Goal: Entertainment & Leisure: Consume media (video, audio)

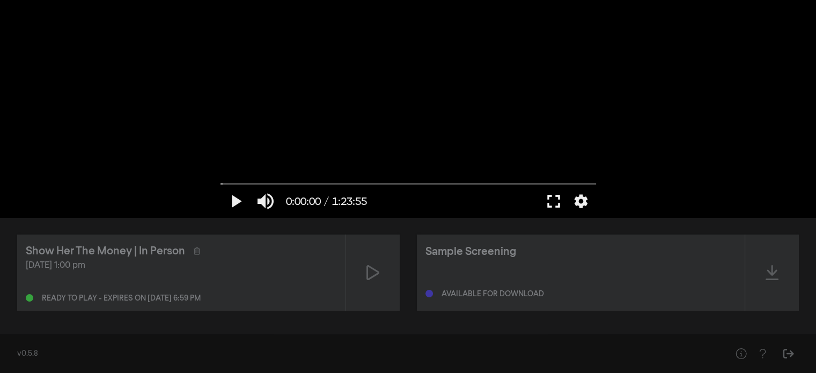
click at [556, 199] on button "fullscreen" at bounding box center [554, 201] width 30 height 32
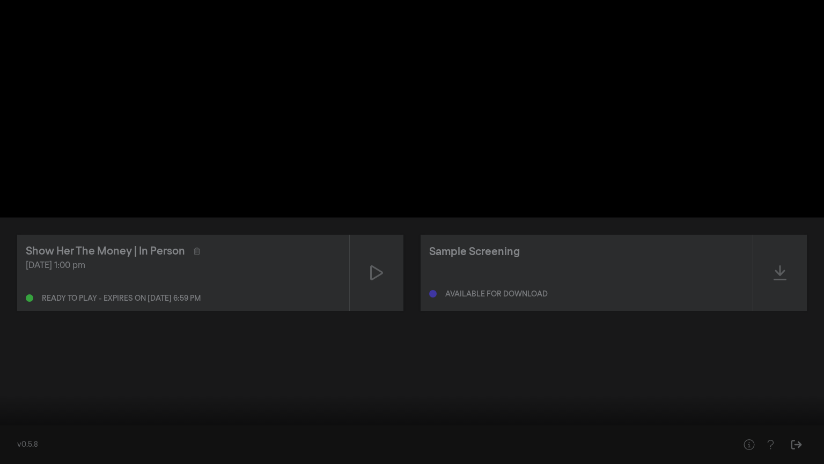
click at [19, 372] on input "Seek" at bounding box center [412, 430] width 814 height 6
click at [8, 372] on input "Seek" at bounding box center [412, 430] width 814 height 6
drag, startPoint x: 9, startPoint y: 431, endPoint x: 21, endPoint y: 449, distance: 22.0
click at [5, 372] on input "Seek" at bounding box center [412, 430] width 814 height 6
drag, startPoint x: 6, startPoint y: 429, endPoint x: 0, endPoint y: 429, distance: 6.4
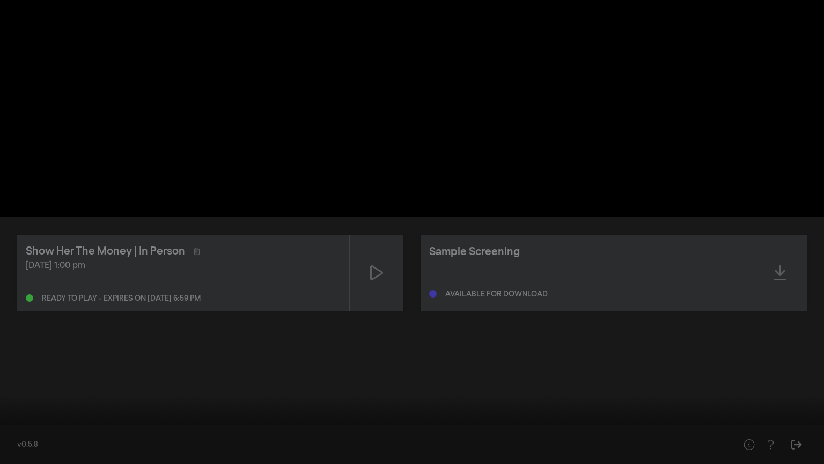
click at [5, 372] on input "Seek" at bounding box center [412, 430] width 814 height 6
click at [18, 372] on button "play_arrow" at bounding box center [20, 447] width 30 height 32
click at [17, 372] on button "pause" at bounding box center [20, 447] width 30 height 32
drag, startPoint x: 6, startPoint y: 430, endPoint x: 3, endPoint y: 434, distance: 5.7
click at [5, 372] on input "Seek" at bounding box center [412, 430] width 814 height 6
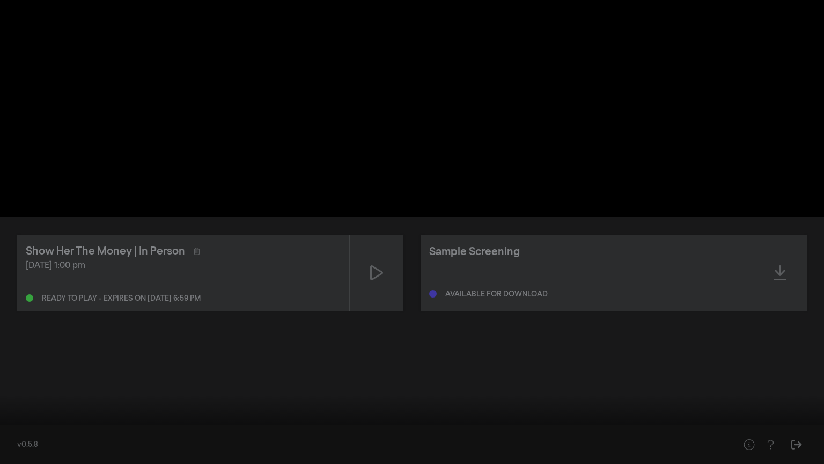
click at [794, 232] on div at bounding box center [412, 232] width 824 height 464
click at [686, 372] on div at bounding box center [412, 232] width 824 height 464
click at [661, 303] on div at bounding box center [412, 232] width 824 height 464
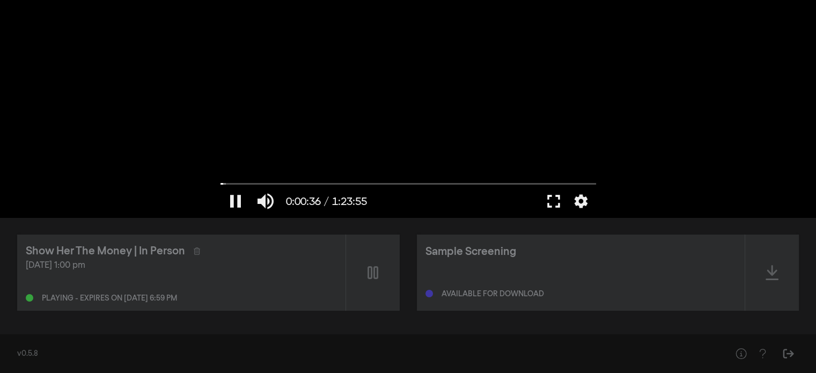
drag, startPoint x: 554, startPoint y: 196, endPoint x: 556, endPoint y: 261, distance: 64.4
click at [556, 196] on button "fullscreen" at bounding box center [554, 201] width 30 height 32
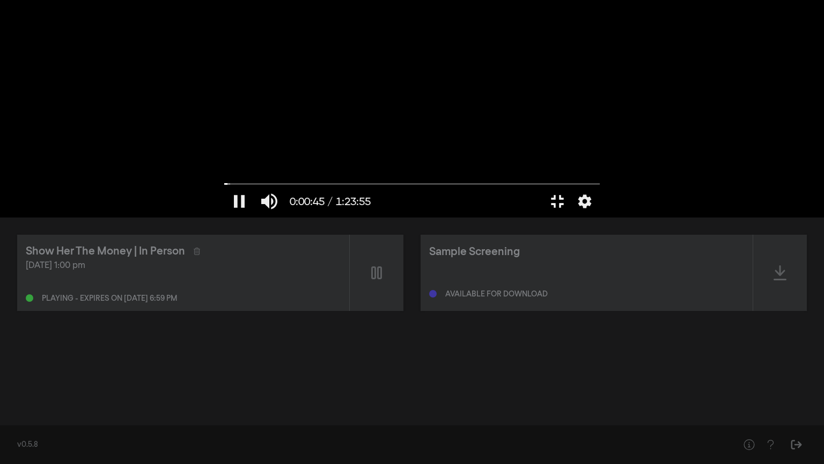
type input "45.542276"
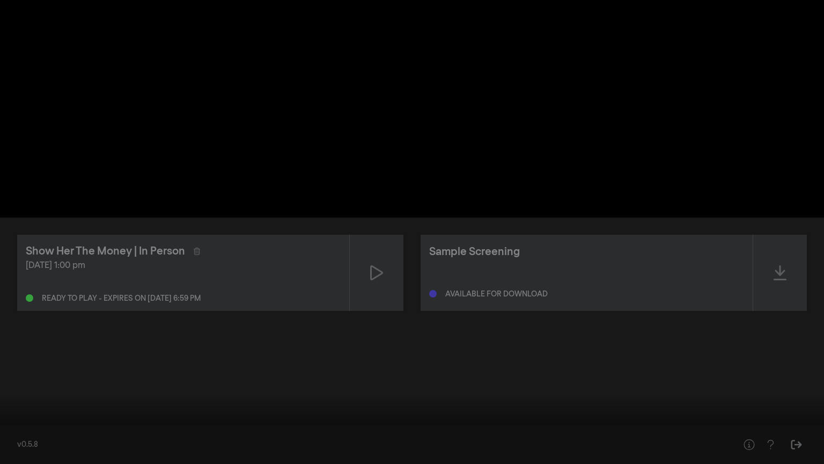
click at [6, 372] on input "Seek" at bounding box center [412, 430] width 814 height 6
drag, startPoint x: 40, startPoint y: 430, endPoint x: 16, endPoint y: 441, distance: 26.4
click at [5, 372] on input "Seek" at bounding box center [412, 430] width 814 height 6
click at [18, 372] on button "pause" at bounding box center [20, 447] width 30 height 32
click at [18, 372] on button "play_arrow" at bounding box center [20, 447] width 30 height 32
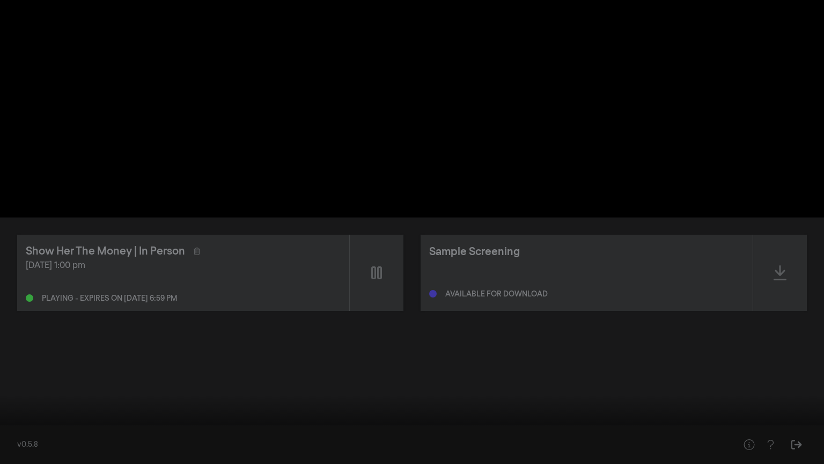
type input "101.045147"
